Goal: Check status: Check status

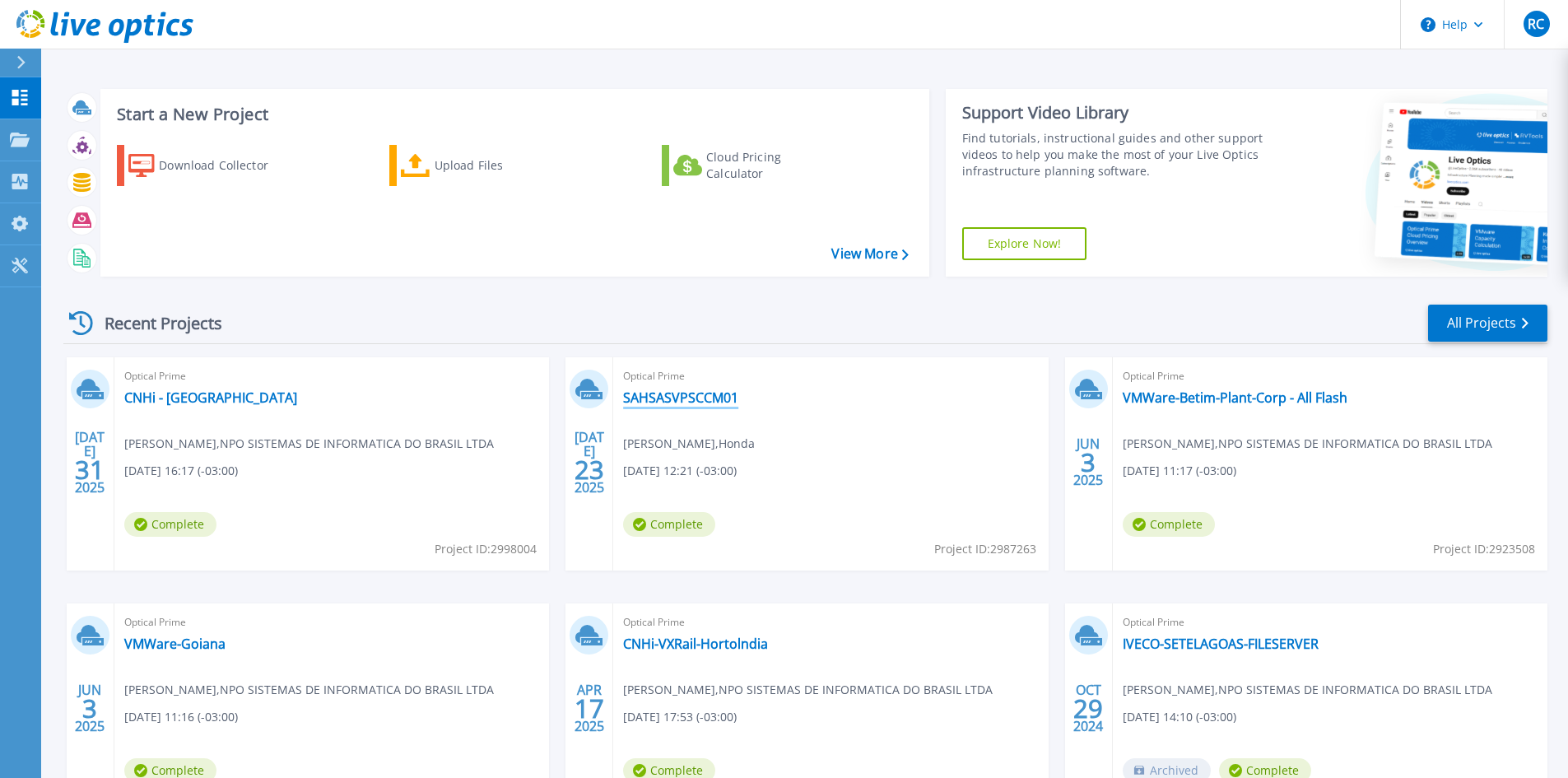
click at [698, 389] on link "SAHSASVPSCCM01" at bounding box center [680, 397] width 115 height 17
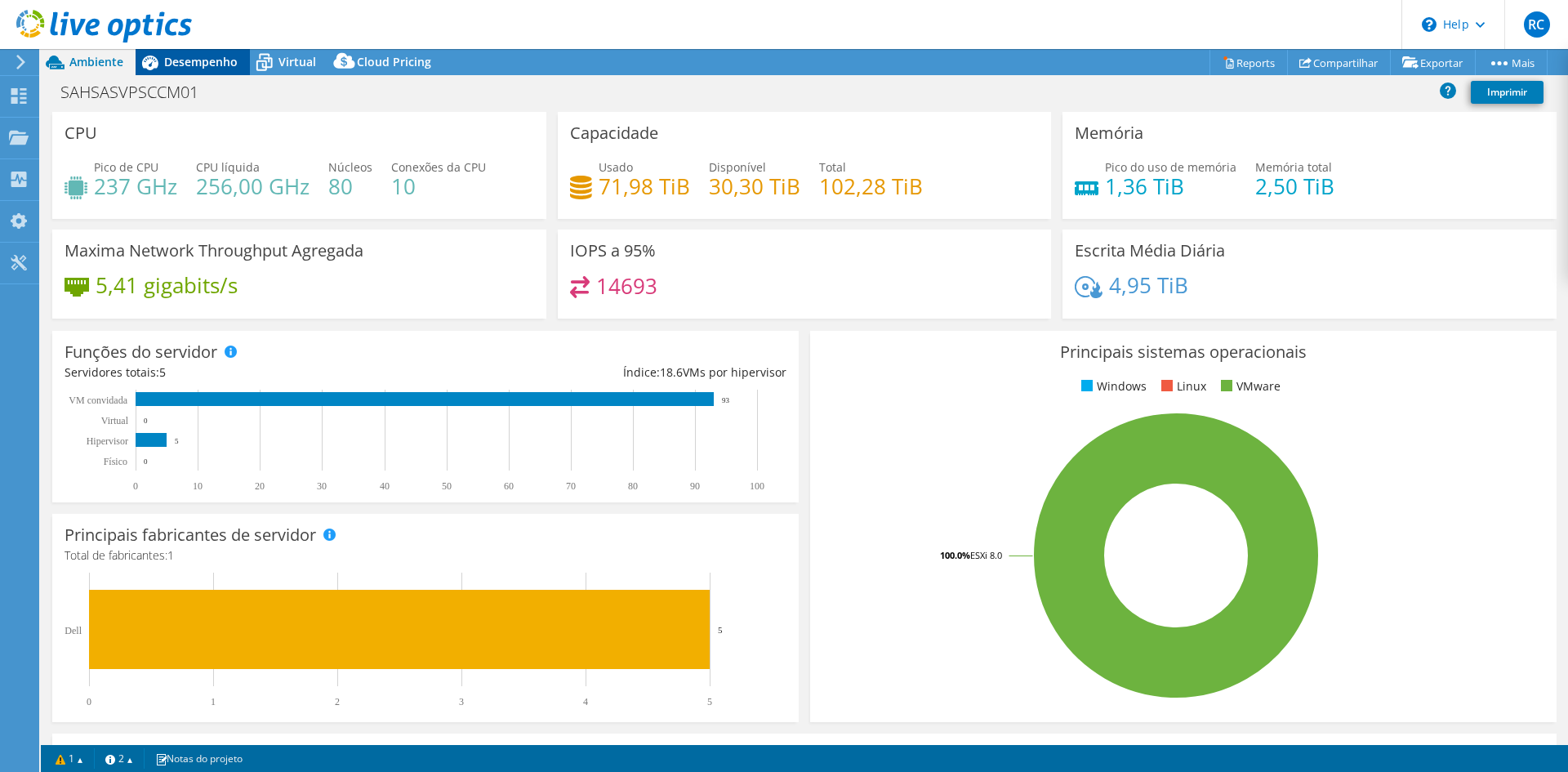
click at [167, 69] on div "Desempenho" at bounding box center [193, 62] width 114 height 26
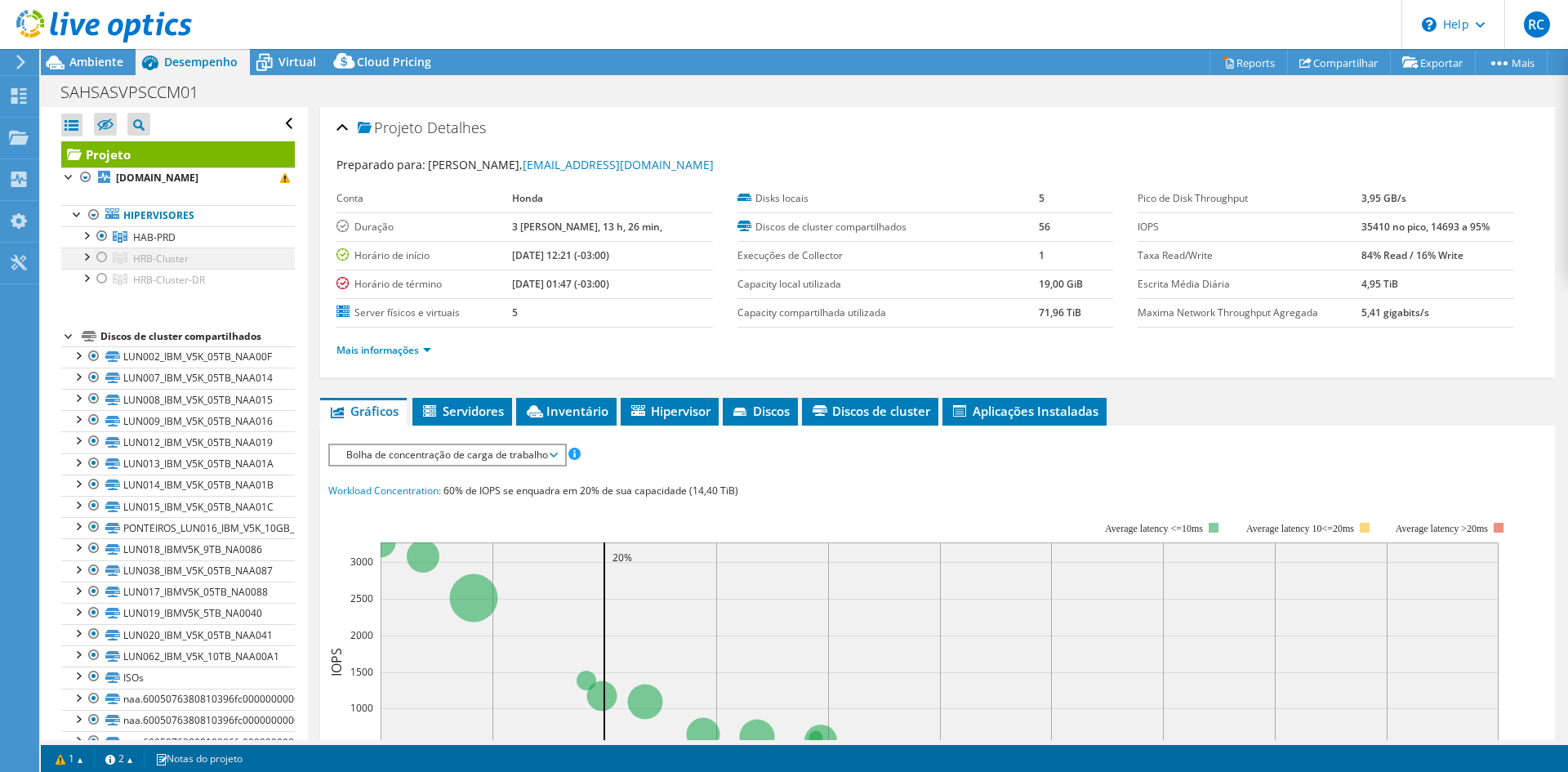
click at [102, 247] on div at bounding box center [102, 256] width 16 height 19
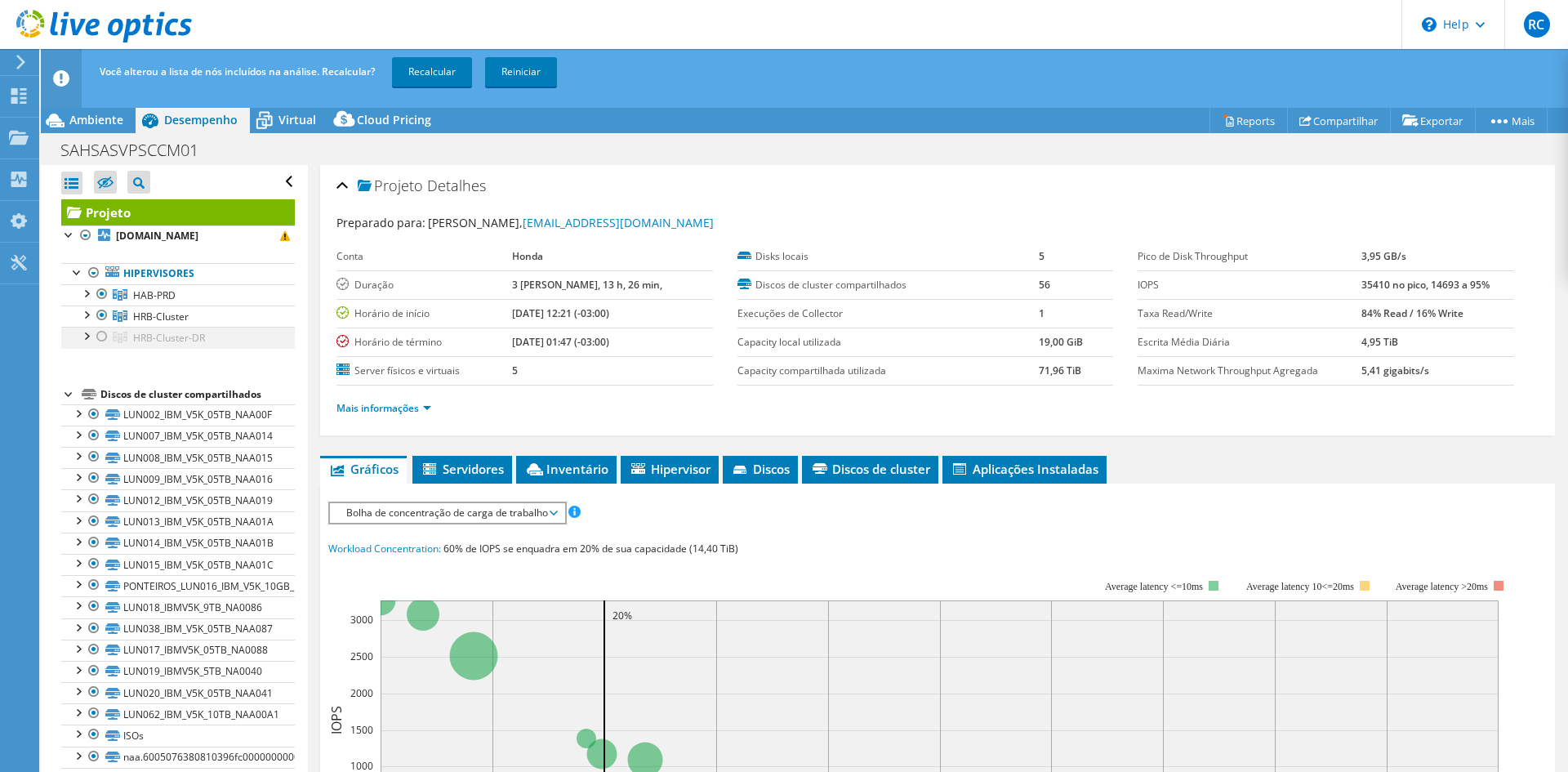
click at [101, 327] on div at bounding box center [102, 336] width 16 height 19
click at [451, 71] on link "Recalcular" at bounding box center [432, 72] width 80 height 29
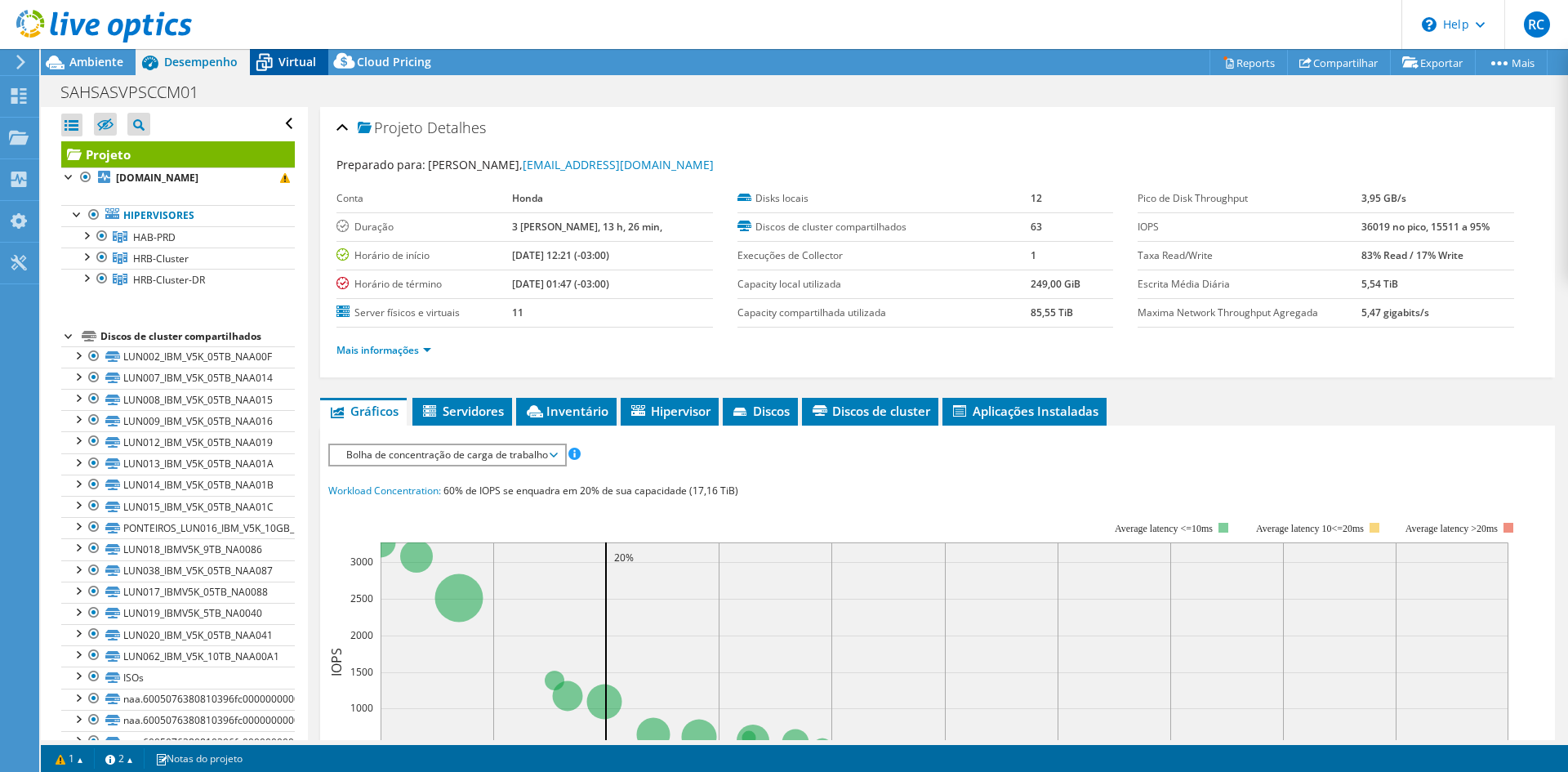
click at [298, 60] on span "Virtual" at bounding box center [297, 61] width 37 height 16
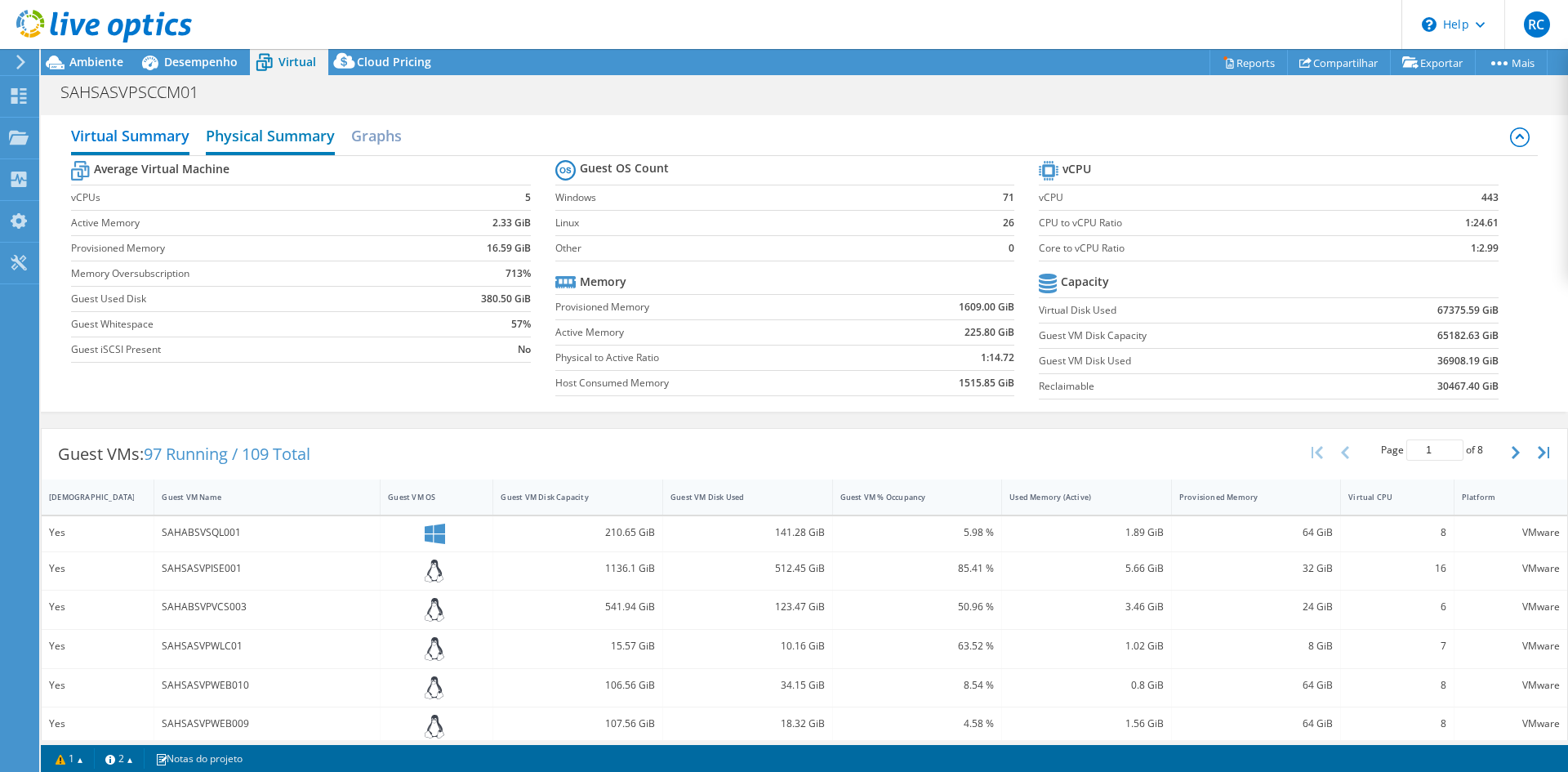
click at [242, 125] on h2 "Physical Summary" at bounding box center [269, 137] width 129 height 36
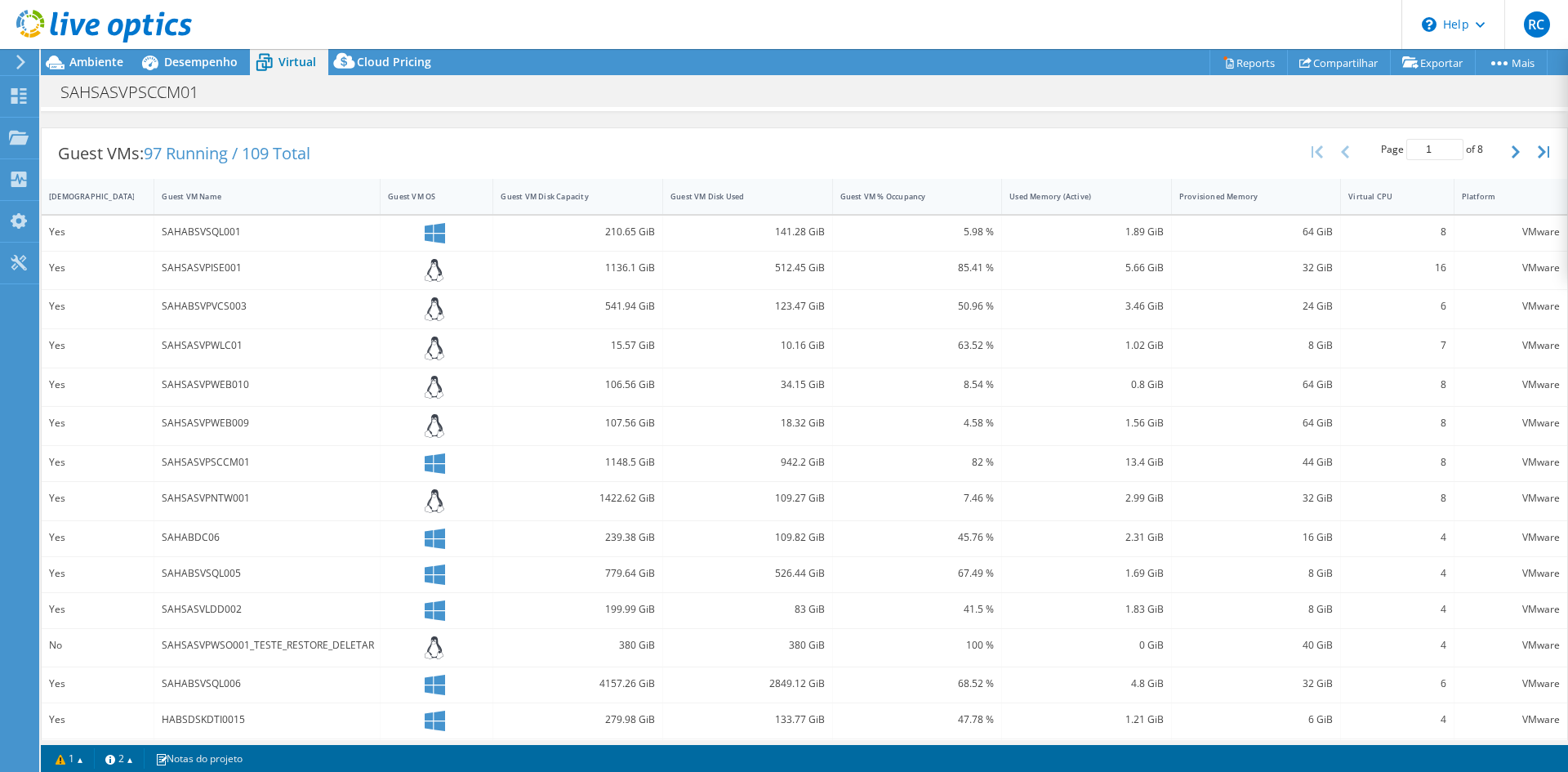
scroll to position [162, 0]
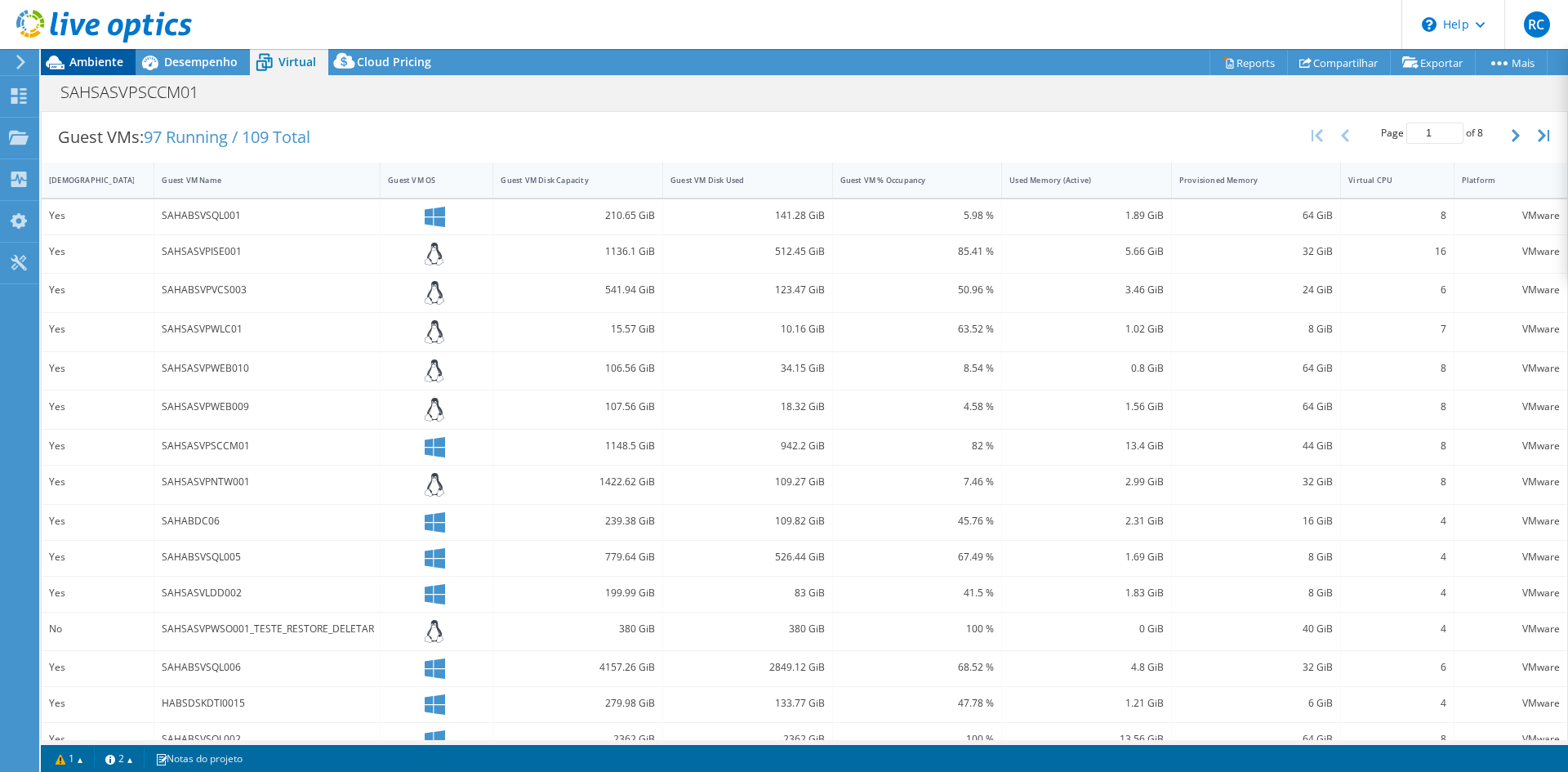
click at [97, 54] on span "Ambiente" at bounding box center [96, 61] width 54 height 16
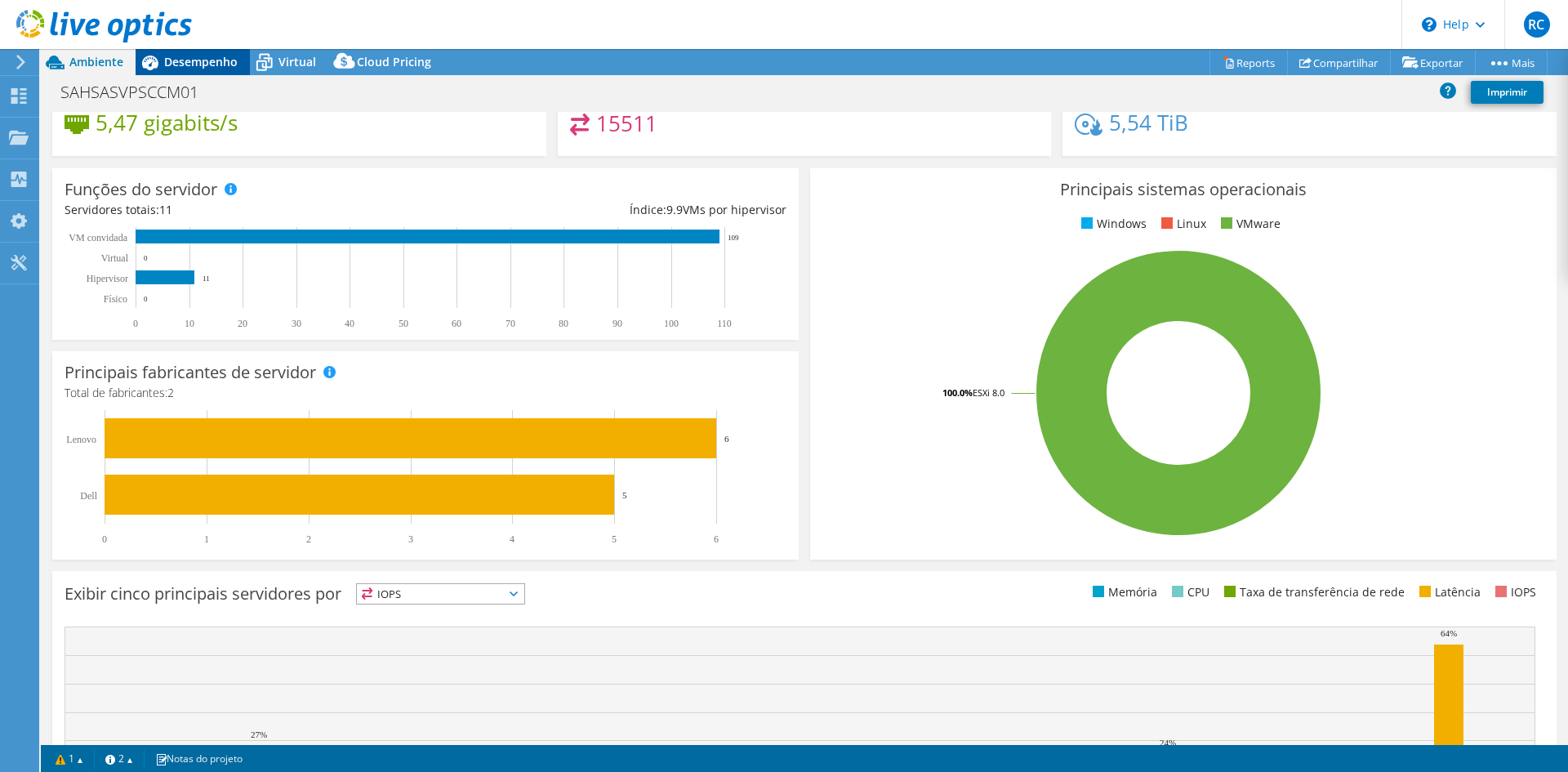
click at [196, 58] on span "Desempenho" at bounding box center [201, 61] width 74 height 16
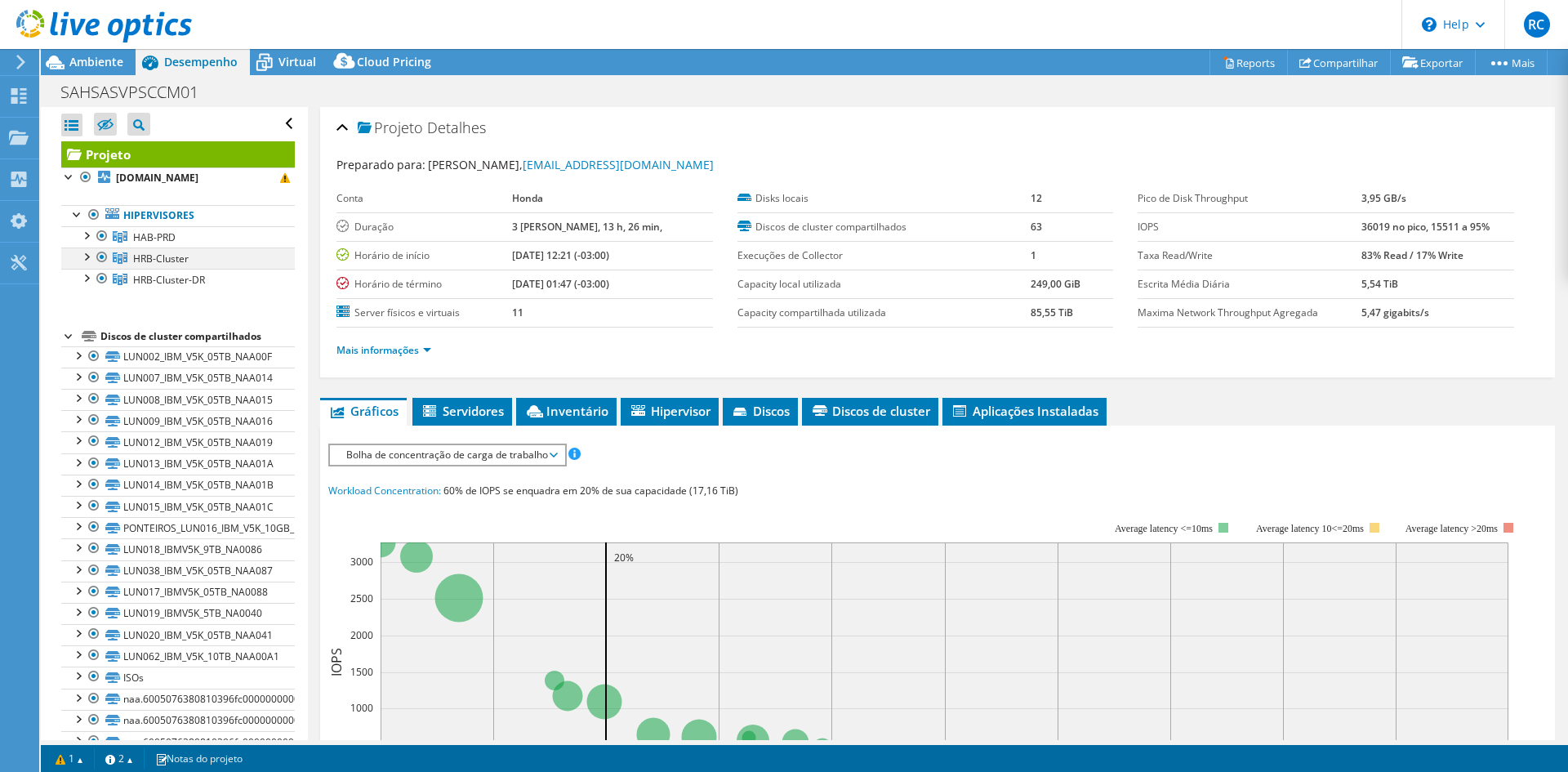
click at [99, 247] on div at bounding box center [102, 256] width 16 height 19
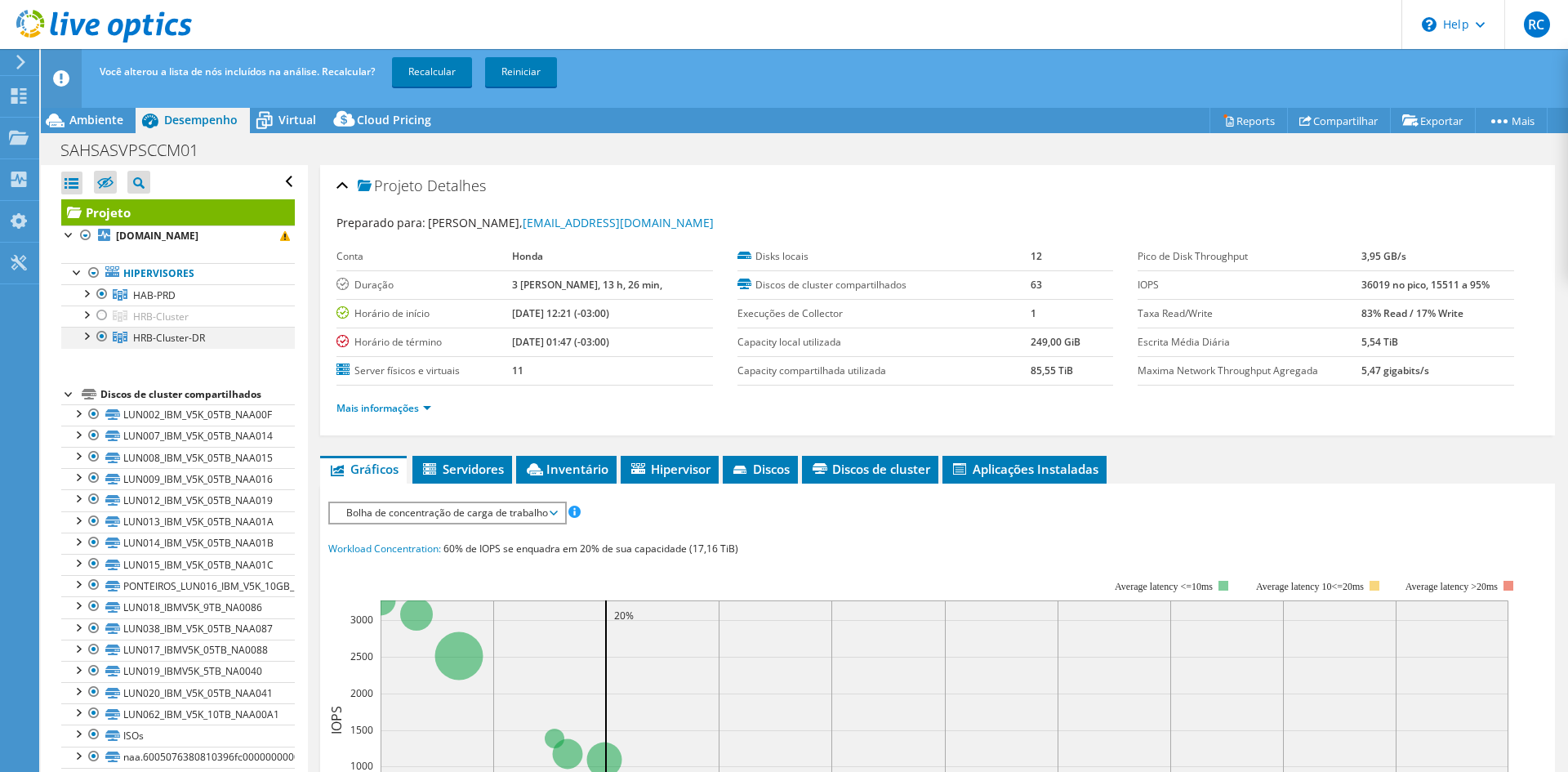
click at [99, 327] on div at bounding box center [102, 336] width 16 height 19
click at [422, 77] on link "Recalcular" at bounding box center [432, 72] width 80 height 29
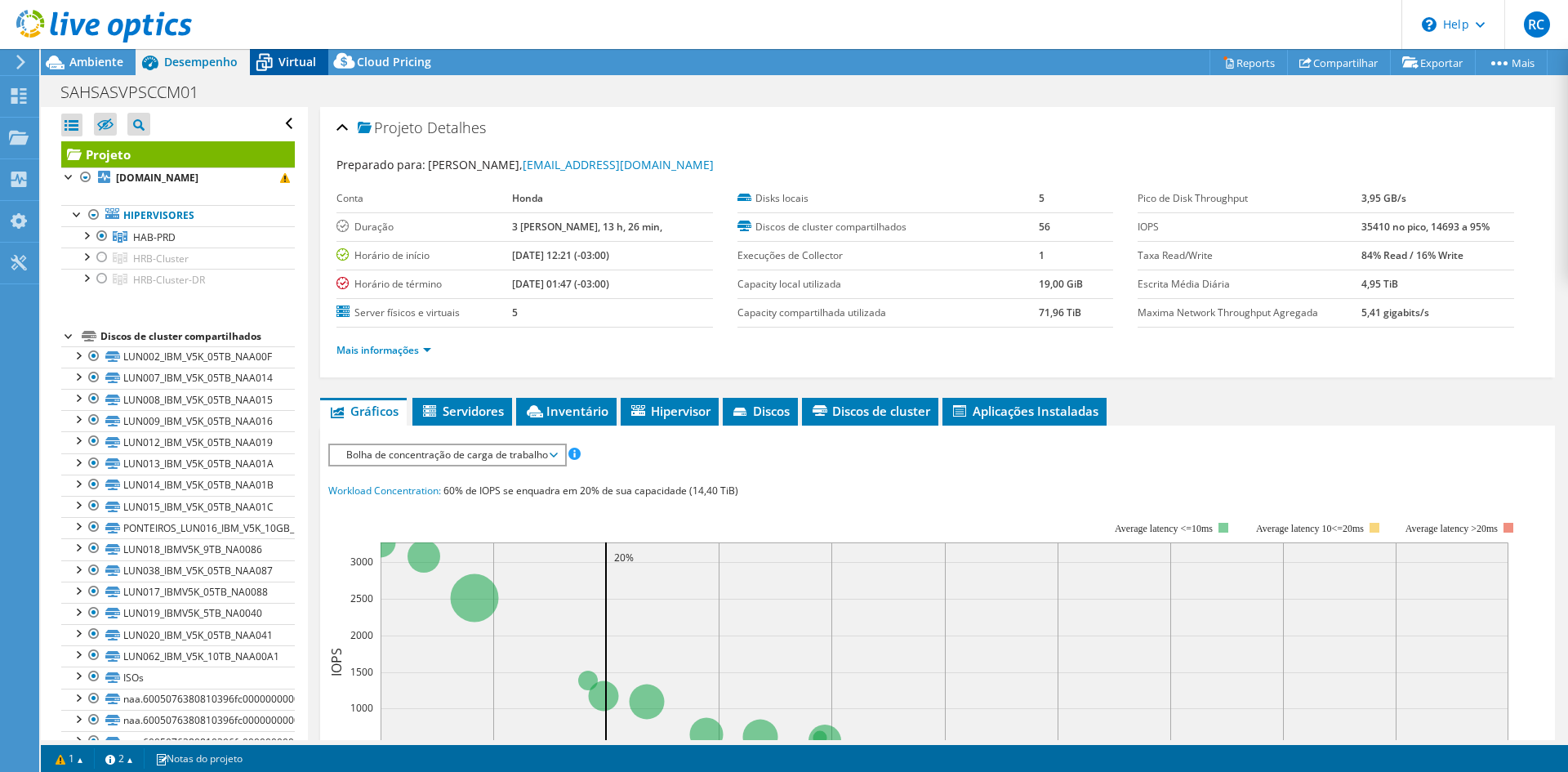
click at [268, 61] on icon at bounding box center [265, 64] width 16 height 13
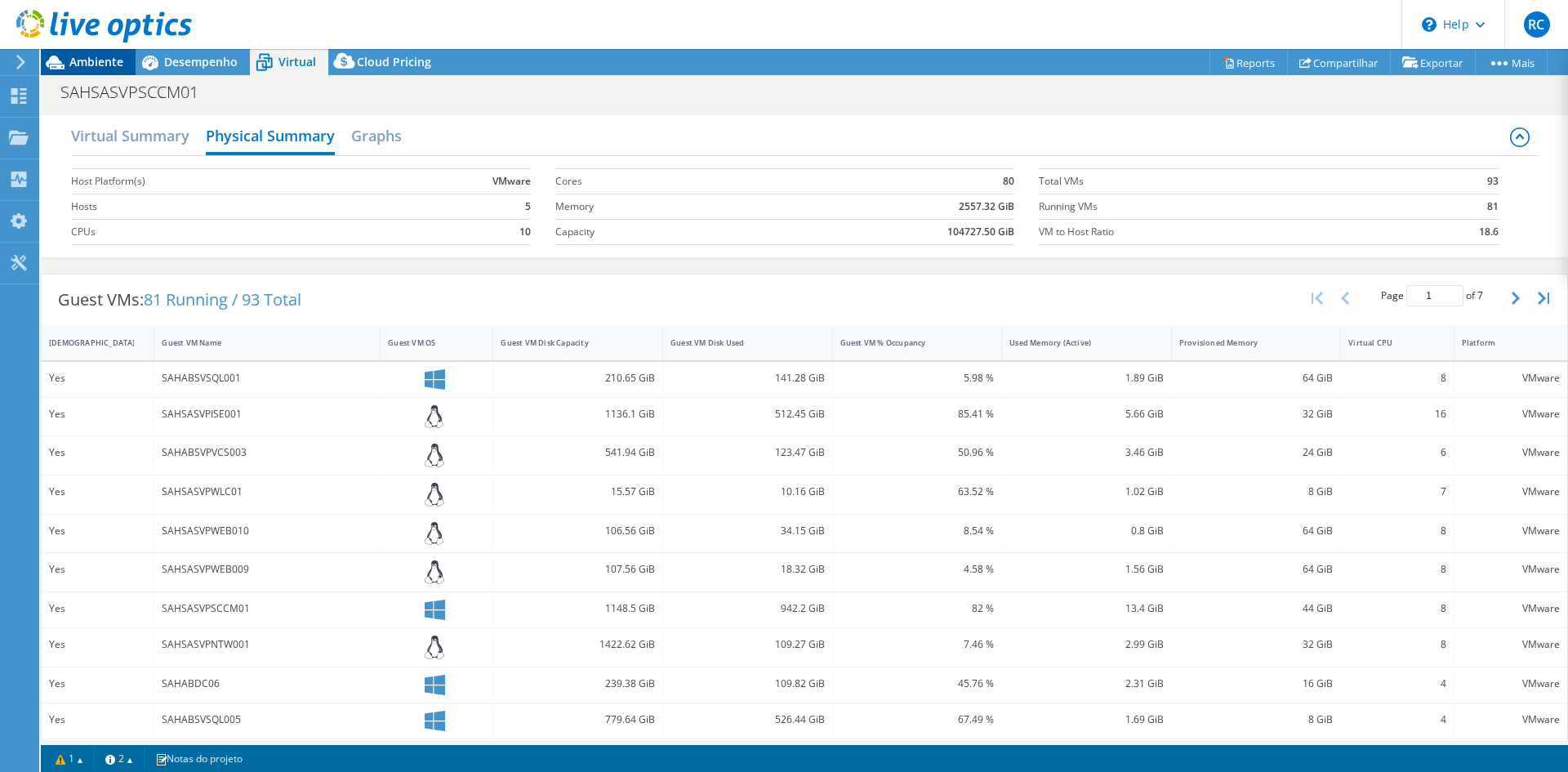
click at [88, 62] on span "Ambiente" at bounding box center [96, 61] width 54 height 16
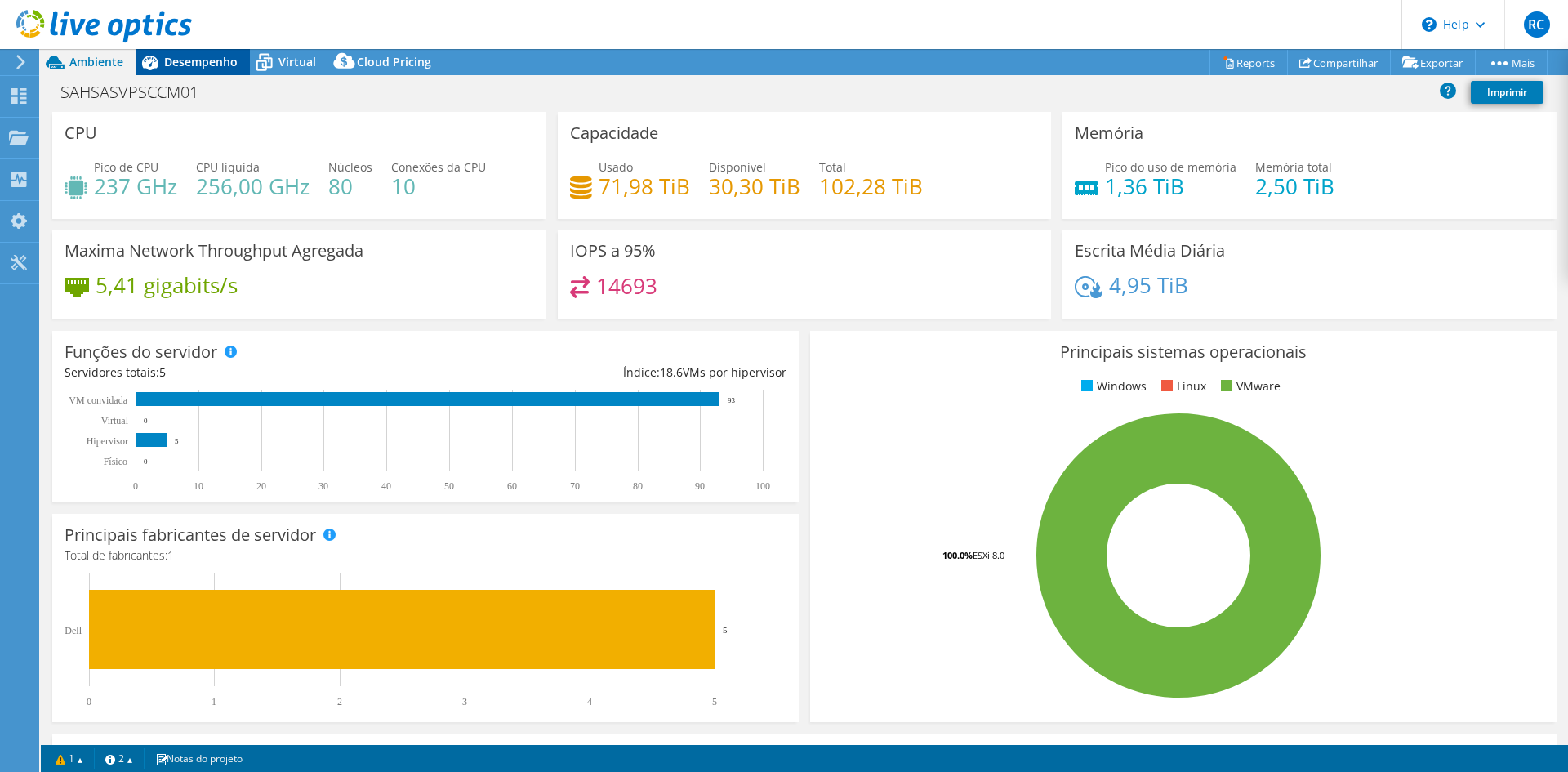
click at [224, 61] on span "Desempenho" at bounding box center [201, 61] width 74 height 16
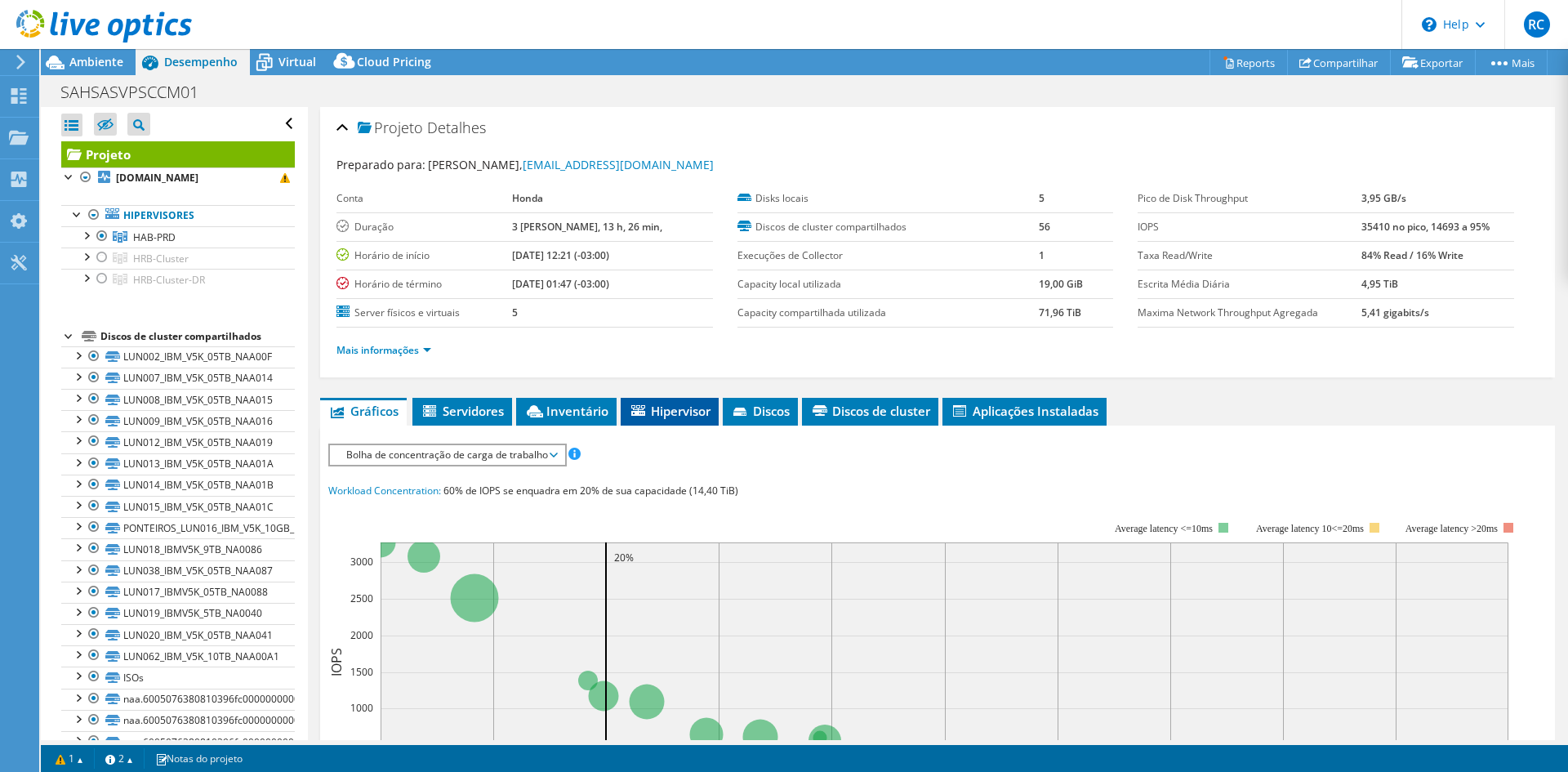
click at [688, 402] on span "Hipervisor" at bounding box center [669, 411] width 81 height 16
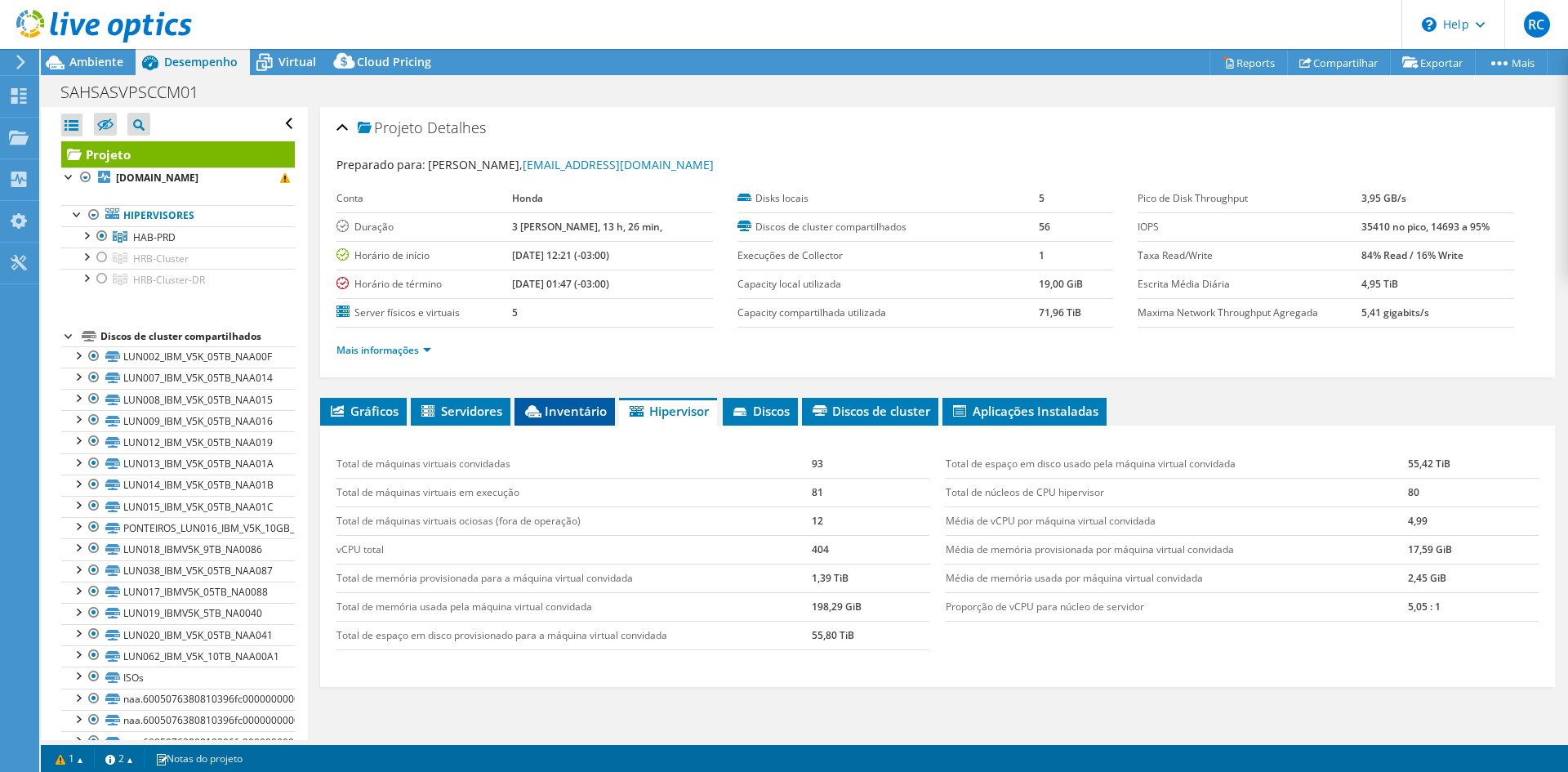
click at [578, 402] on span "Inventário" at bounding box center [565, 411] width 84 height 16
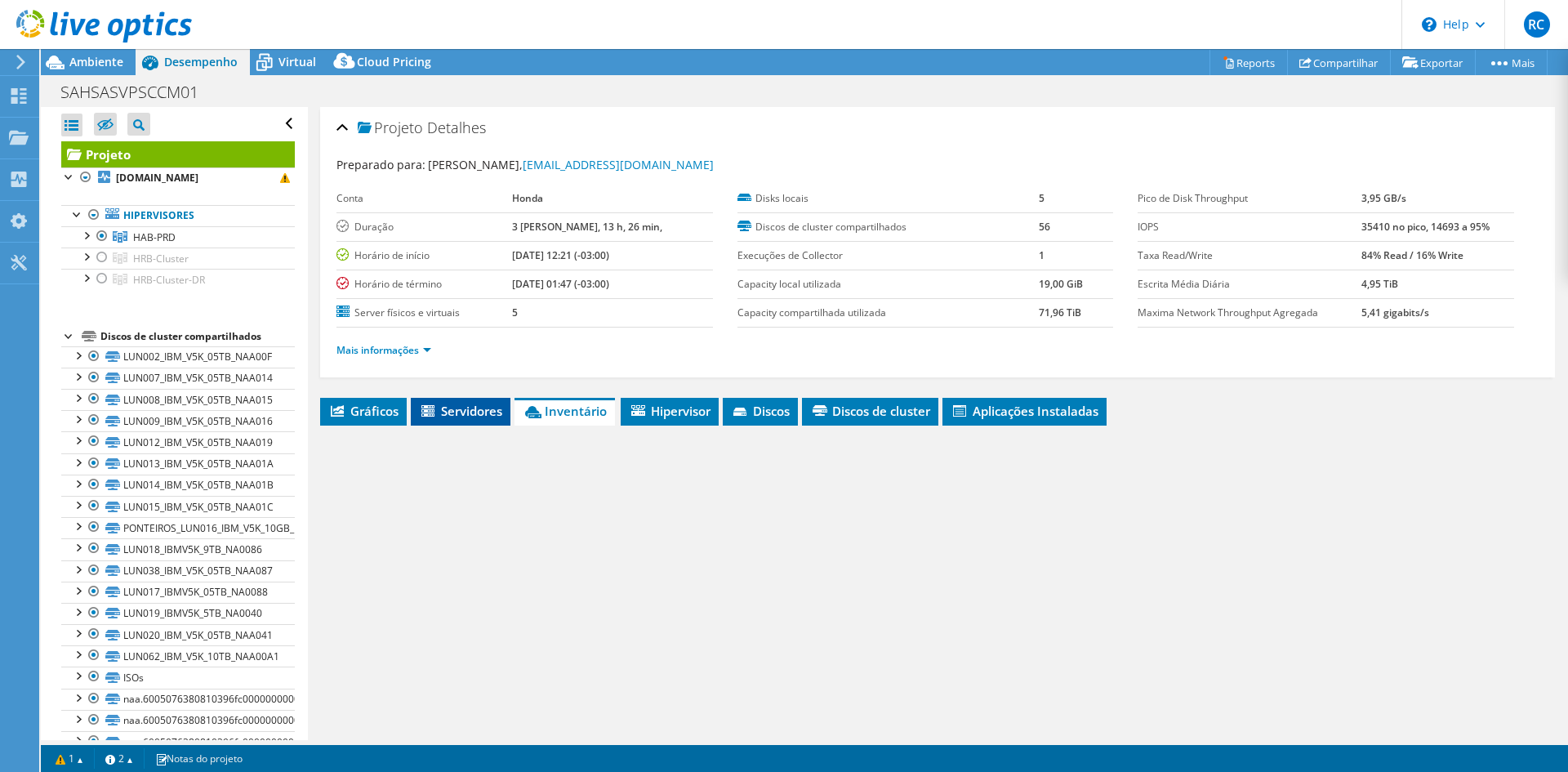
click at [462, 402] on span "Servidores" at bounding box center [460, 411] width 83 height 16
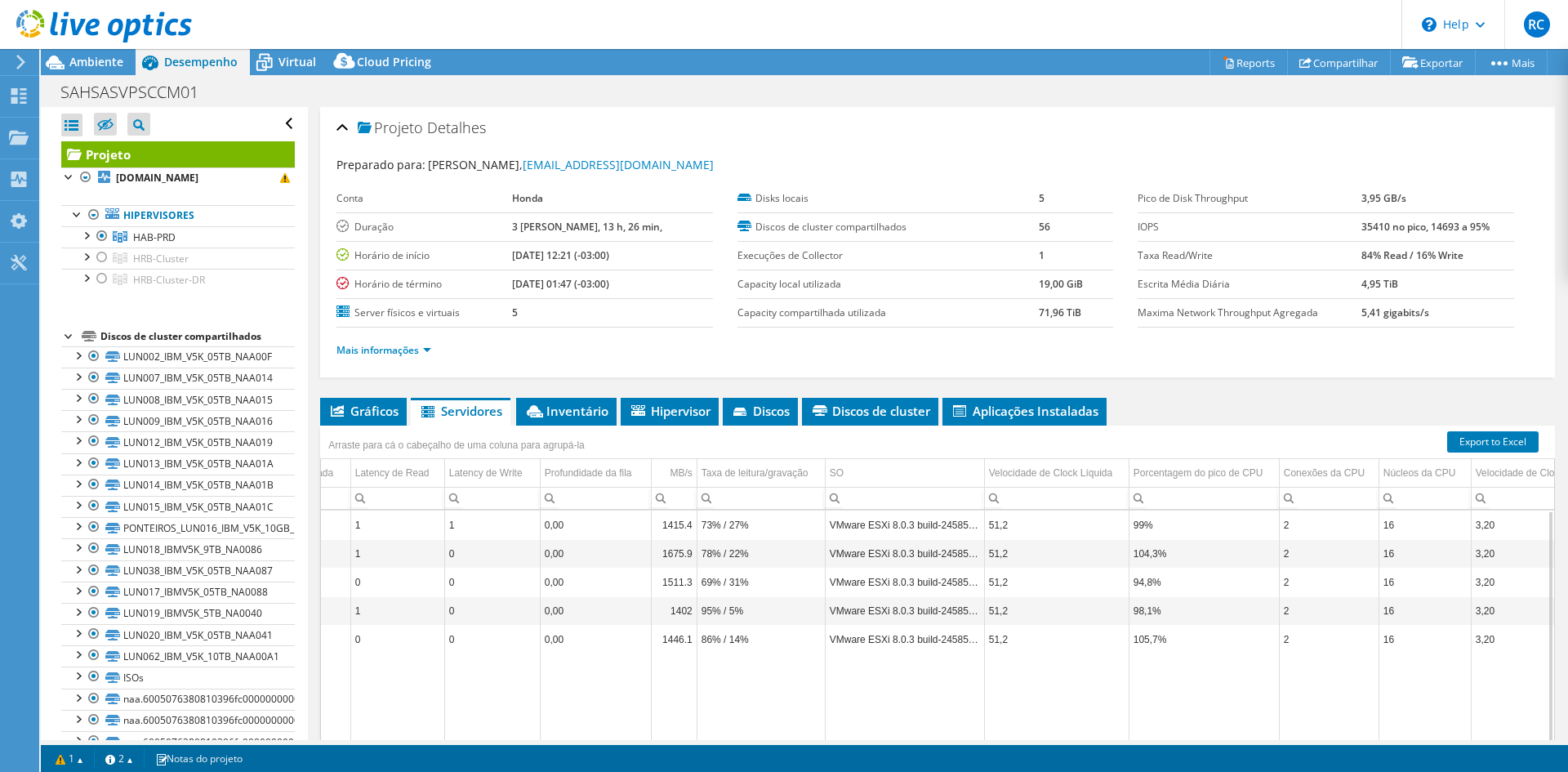
scroll to position [0, 622]
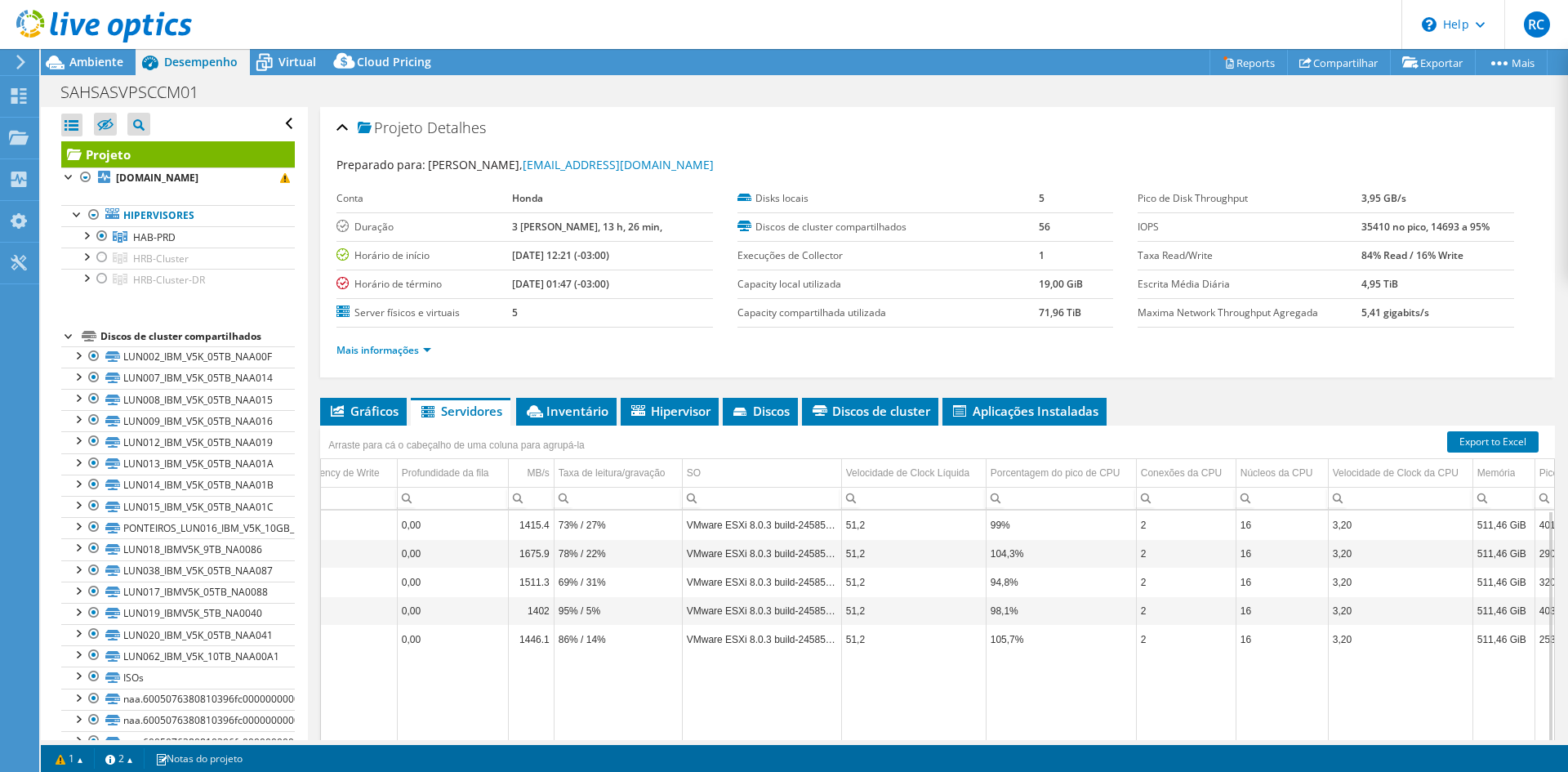
drag, startPoint x: 946, startPoint y: 702, endPoint x: 1341, endPoint y: 707, distance: 395.0
click at [1341, 707] on body "RC Usuário Final Ronan Costa ronan.costa@nposervices.com NPO SISTEMAS DE INFORM…" at bounding box center [784, 386] width 1568 height 772
click at [513, 510] on td "1415.4" at bounding box center [531, 524] width 46 height 28
click at [476, 510] on td "0,00" at bounding box center [453, 524] width 111 height 28
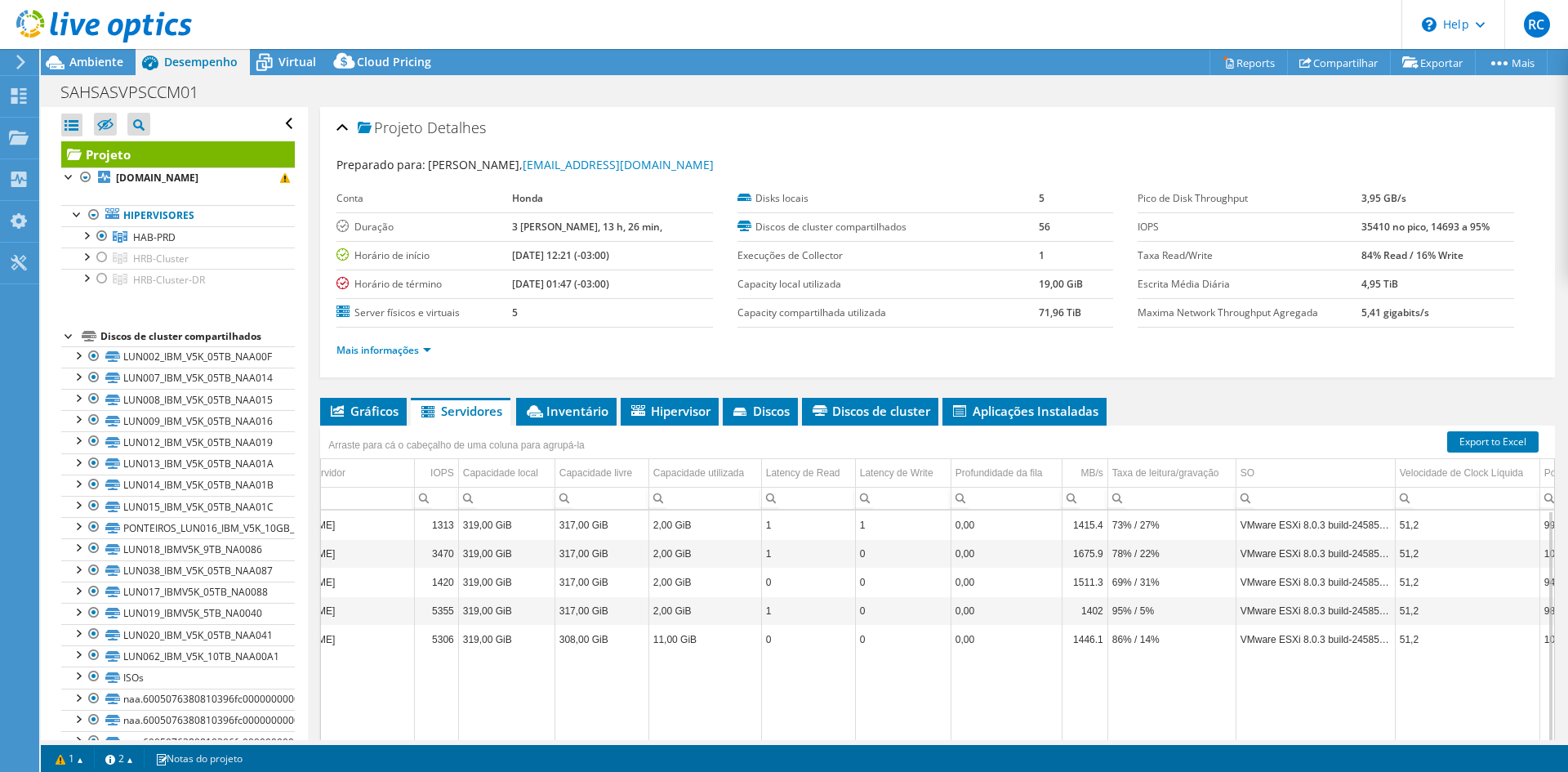
scroll to position [0, 0]
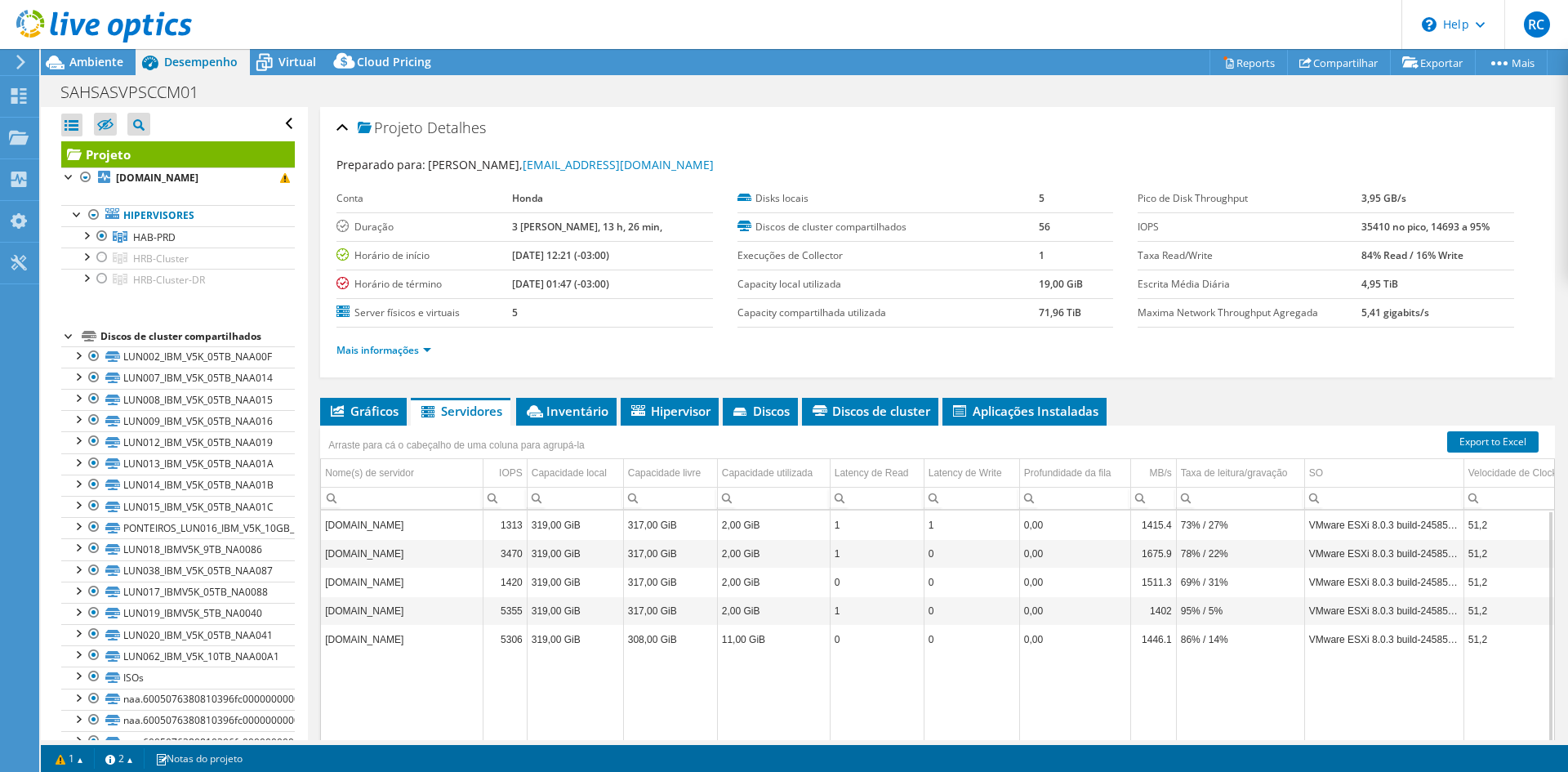
drag, startPoint x: 814, startPoint y: 706, endPoint x: 291, endPoint y: 692, distance: 523.2
click at [290, 702] on body "RC Usuário Final Ronan Costa ronan.costa@nposervices.com NPO SISTEMAS DE INFORM…" at bounding box center [784, 386] width 1568 height 772
click at [375, 510] on td "sahabsppesx011.sa.mds.honda.com" at bounding box center [399, 524] width 162 height 28
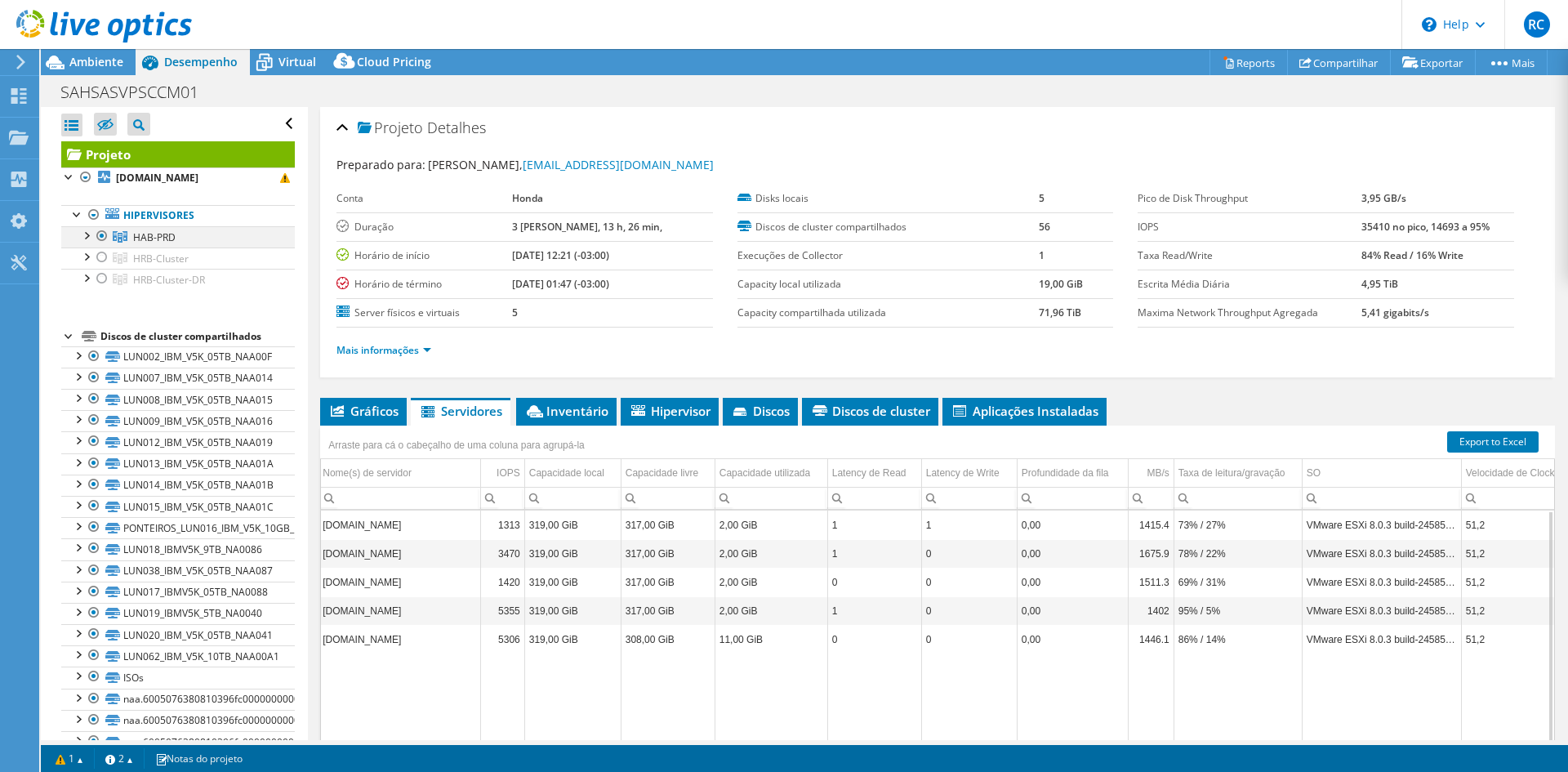
click at [85, 226] on div at bounding box center [86, 235] width 16 height 16
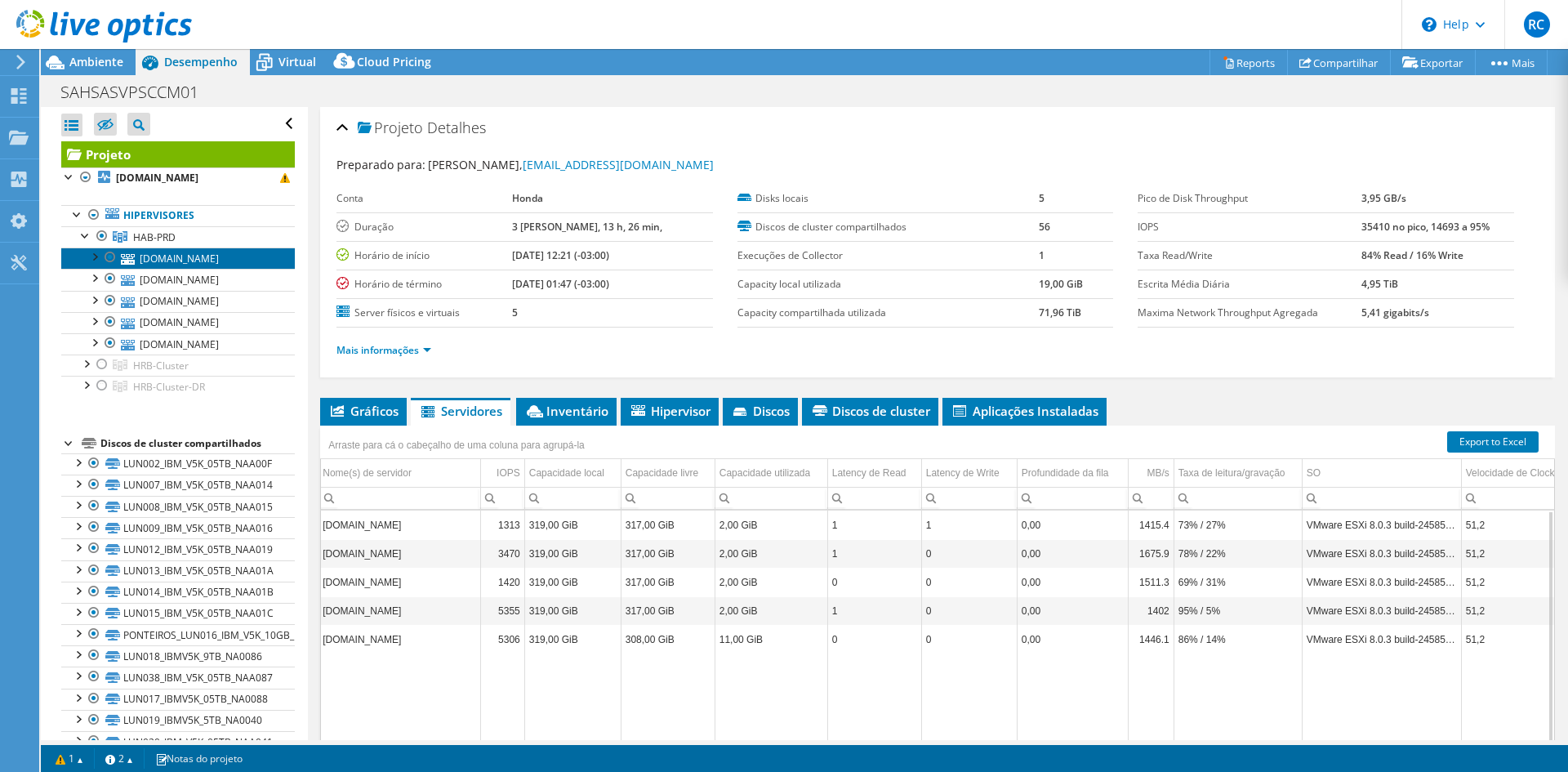
click at [157, 247] on link "sahabsppesx011.sa.mds.honda.com" at bounding box center [178, 257] width 234 height 21
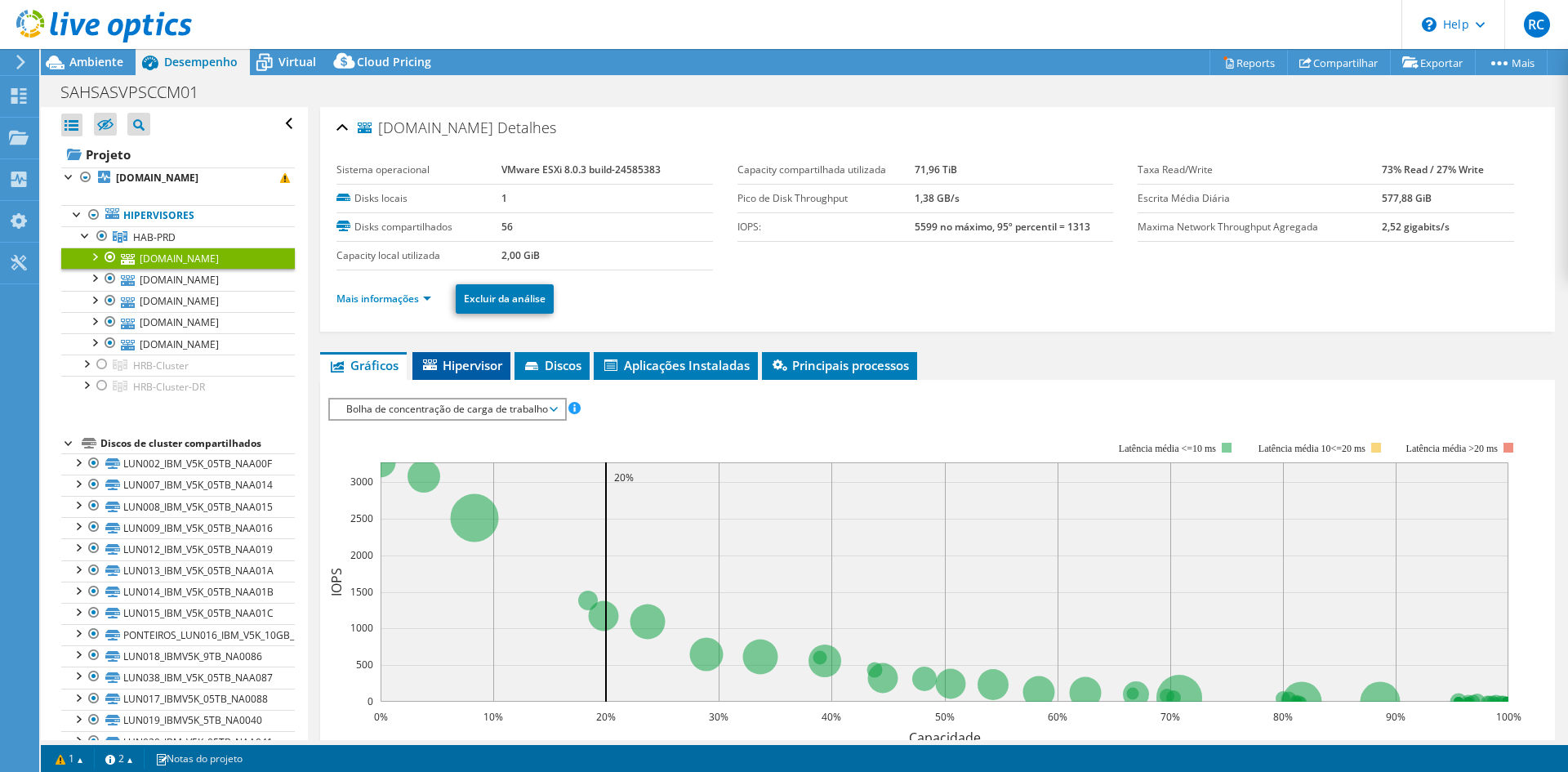
click at [478, 357] on span "Hipervisor" at bounding box center [461, 365] width 81 height 16
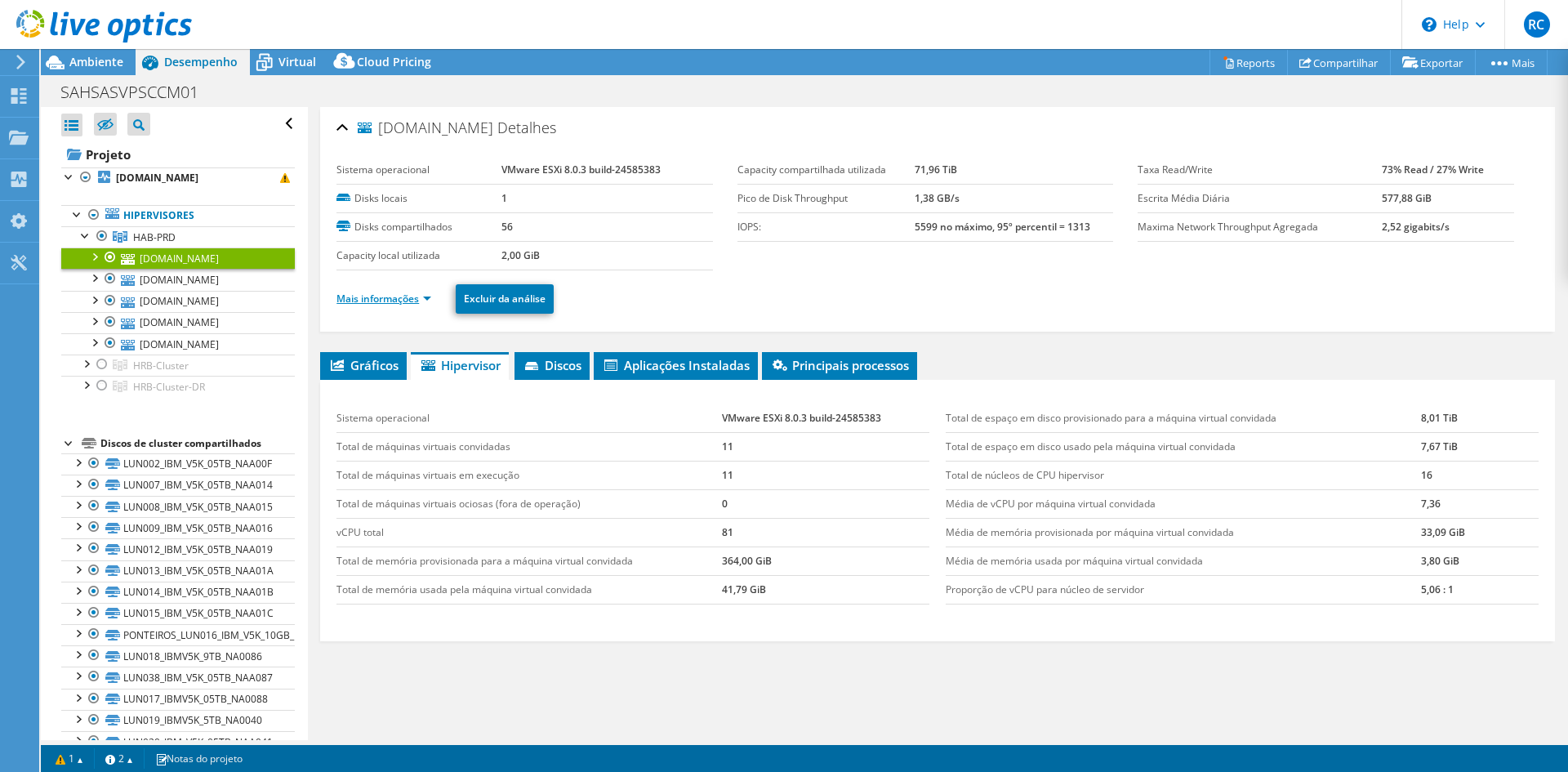
click at [405, 291] on link "Mais informações" at bounding box center [384, 297] width 95 height 14
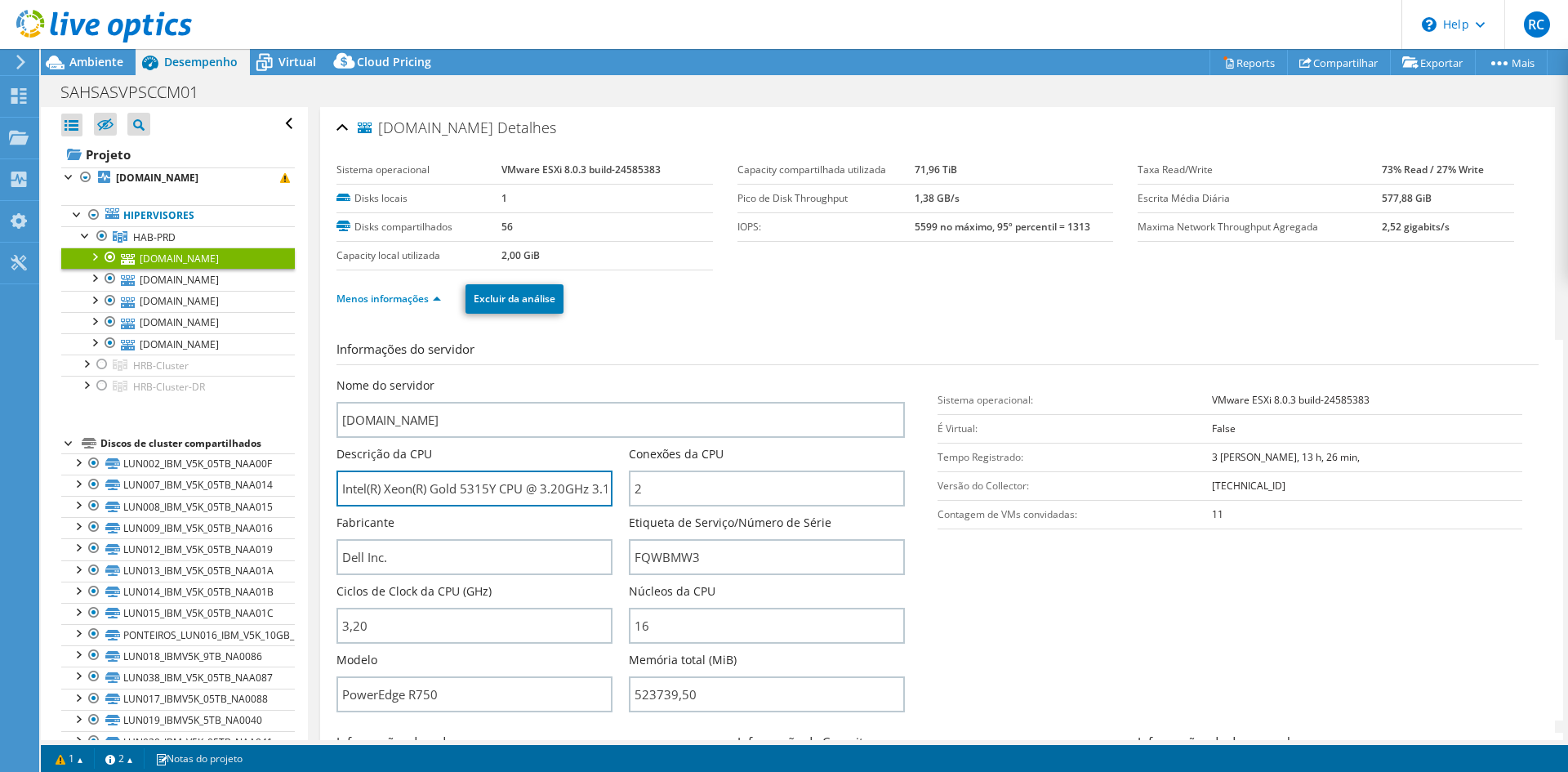
drag, startPoint x: 575, startPoint y: 423, endPoint x: 305, endPoint y: 367, distance: 275.7
click at [305, 367] on div "Abrir Todos Fechar Todos Ocultar nós excluídos Filtro de árvore do projeto" at bounding box center [804, 423] width 1527 height 632
click at [658, 339] on h3 "Informações do servidor" at bounding box center [937, 352] width 1202 height 26
